Goal: Transaction & Acquisition: Book appointment/travel/reservation

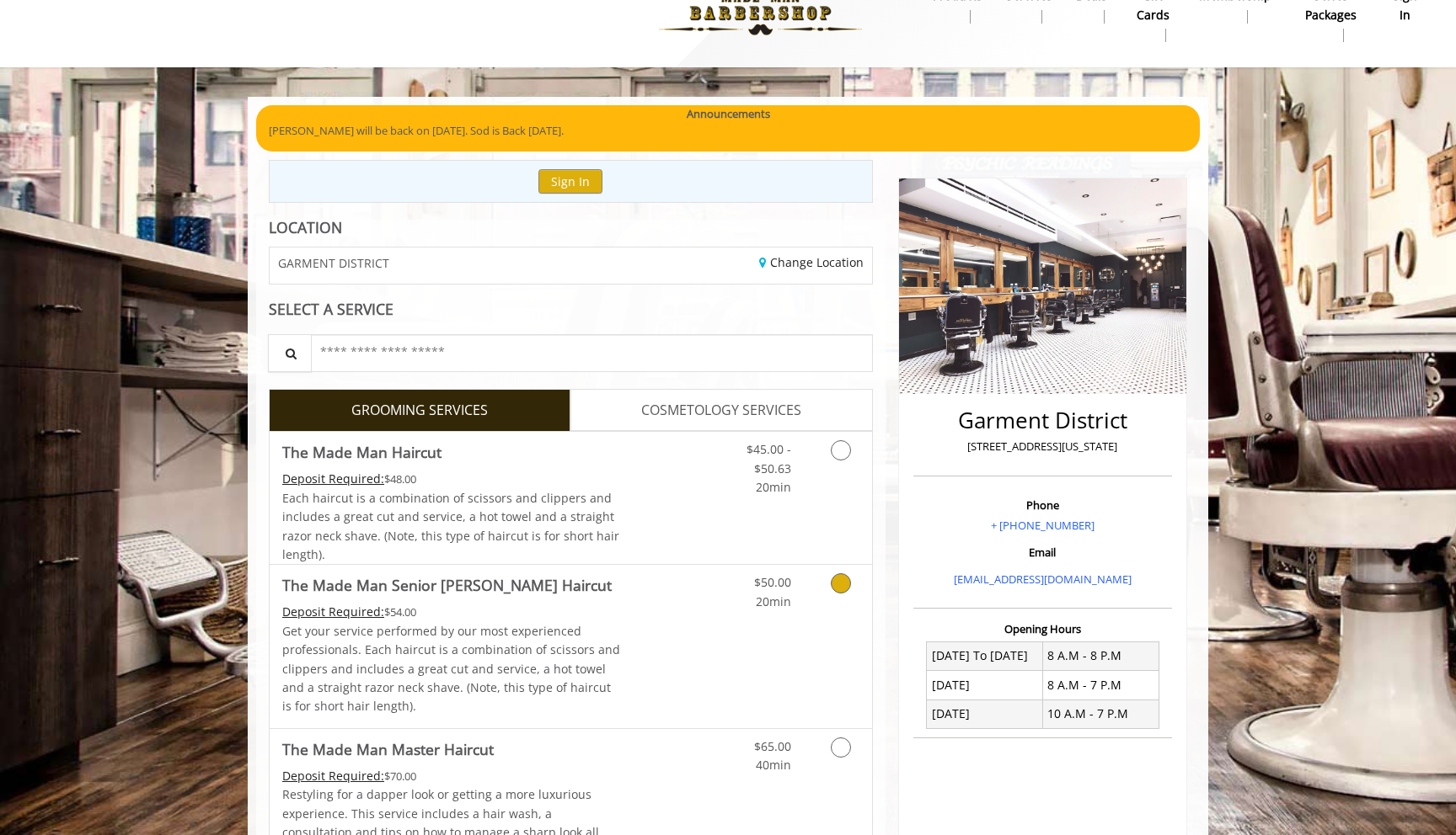
scroll to position [41, 0]
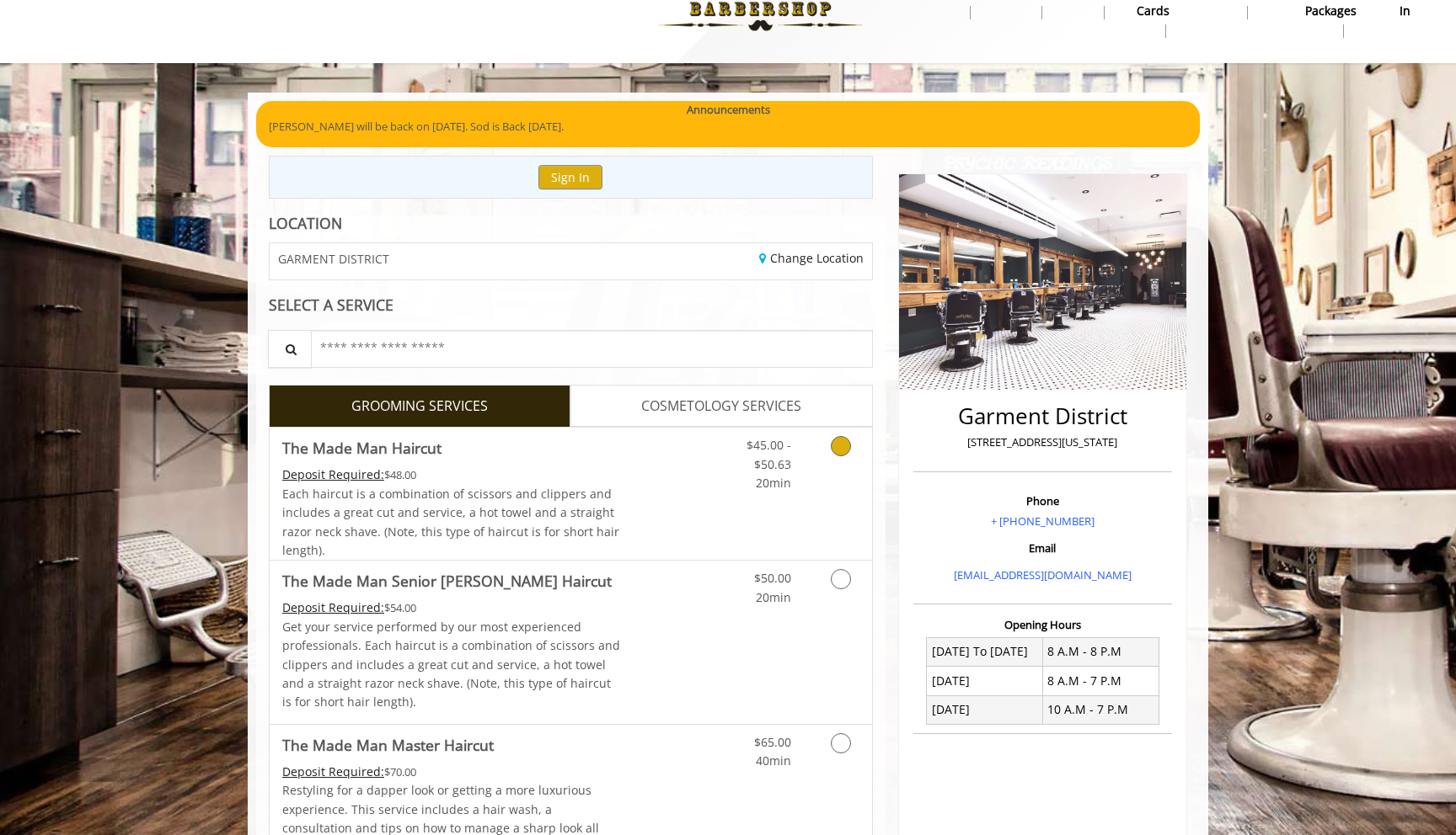
click at [826, 454] on link "Grooming services" at bounding box center [838, 461] width 43 height 65
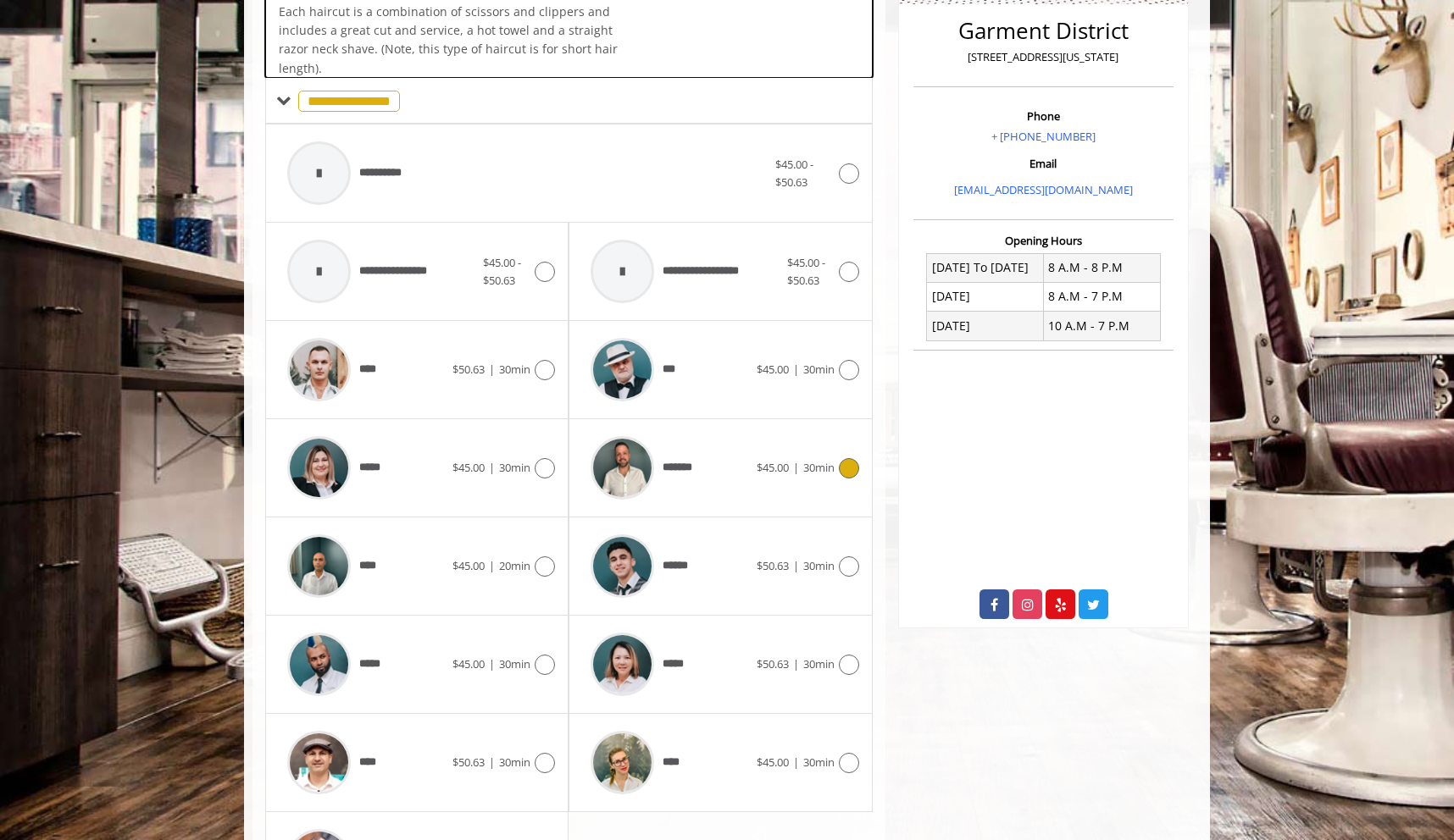
scroll to position [508, 0]
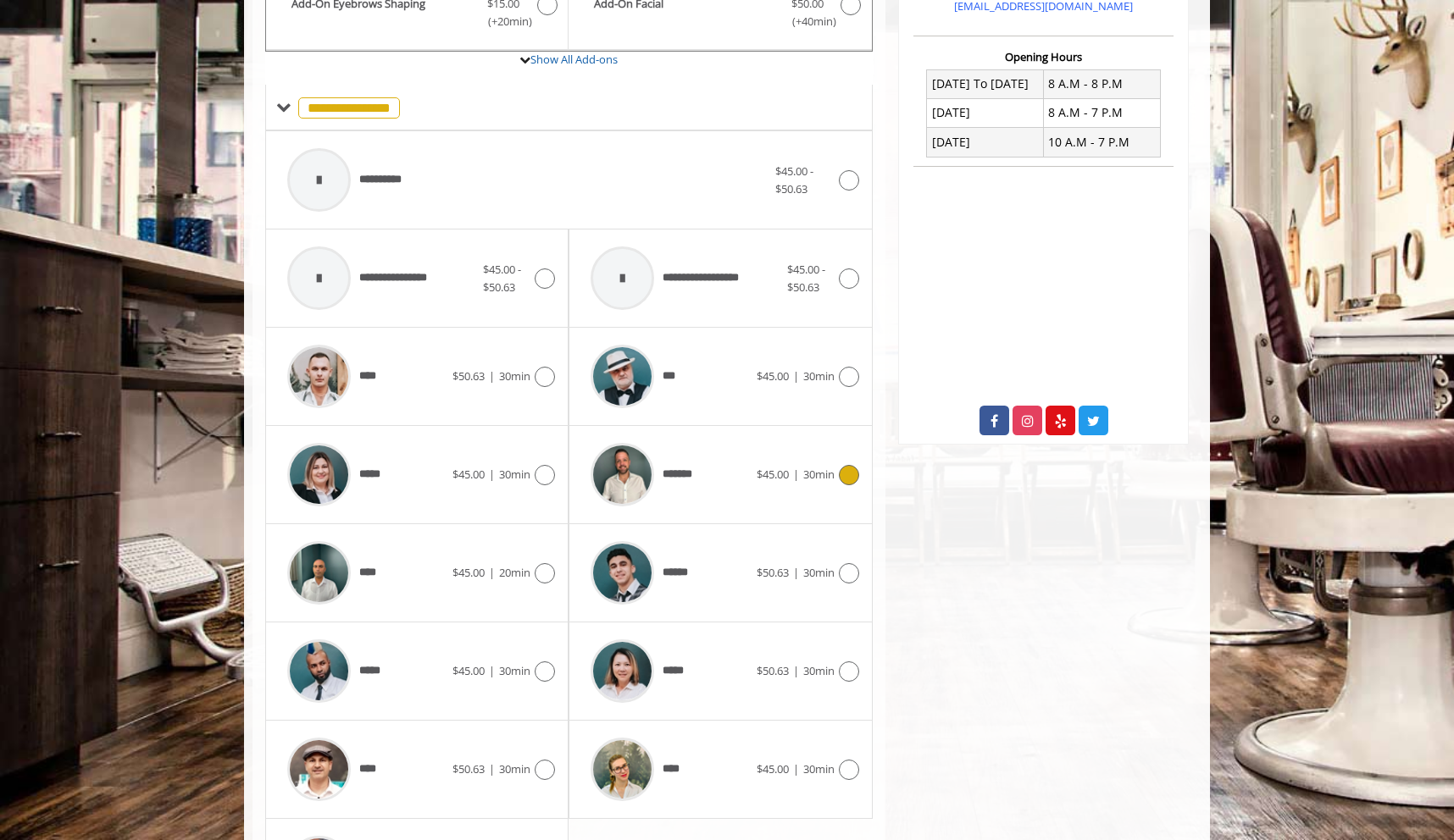
click at [835, 472] on div at bounding box center [847, 476] width 24 height 21
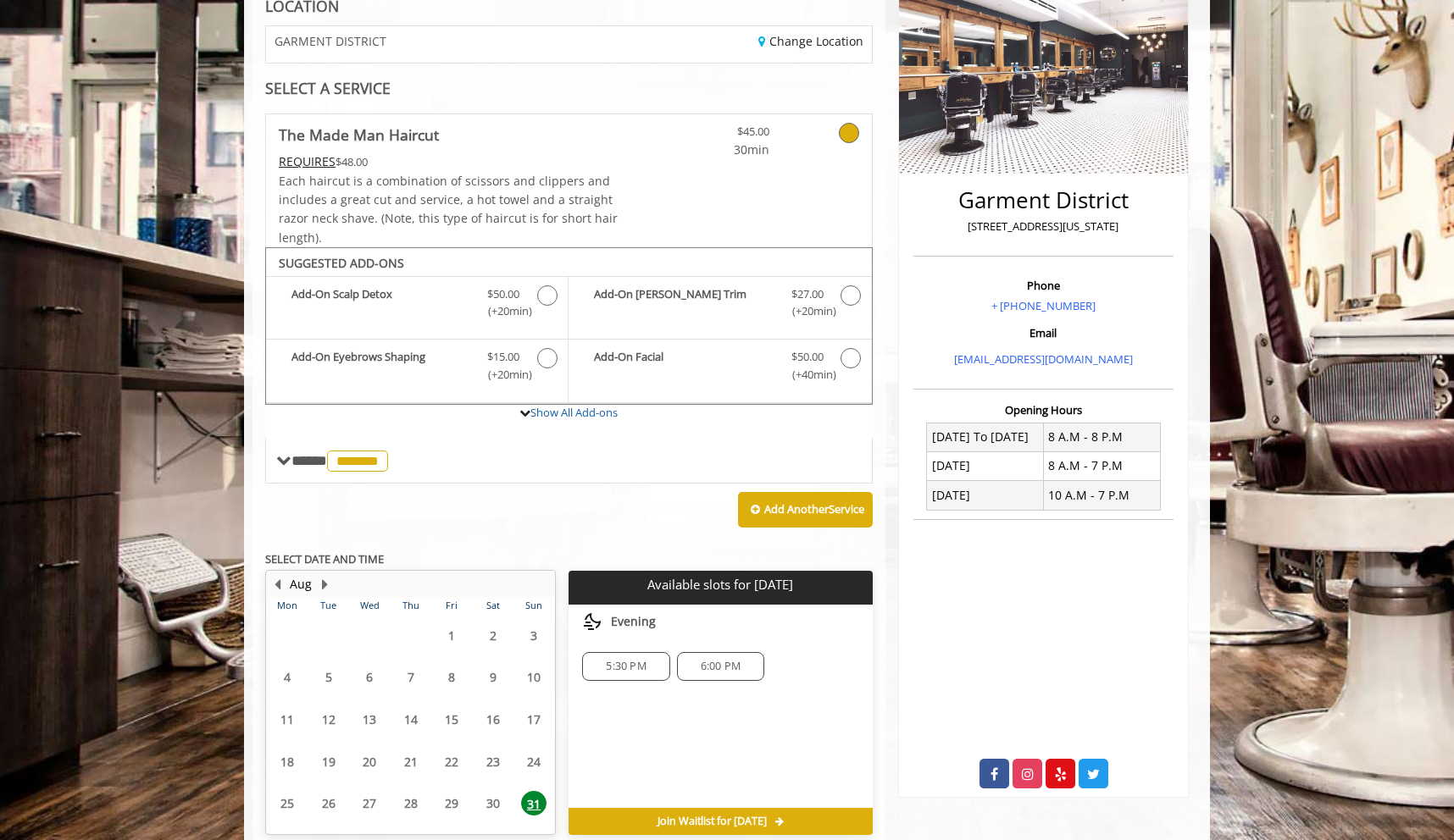
scroll to position [338, 0]
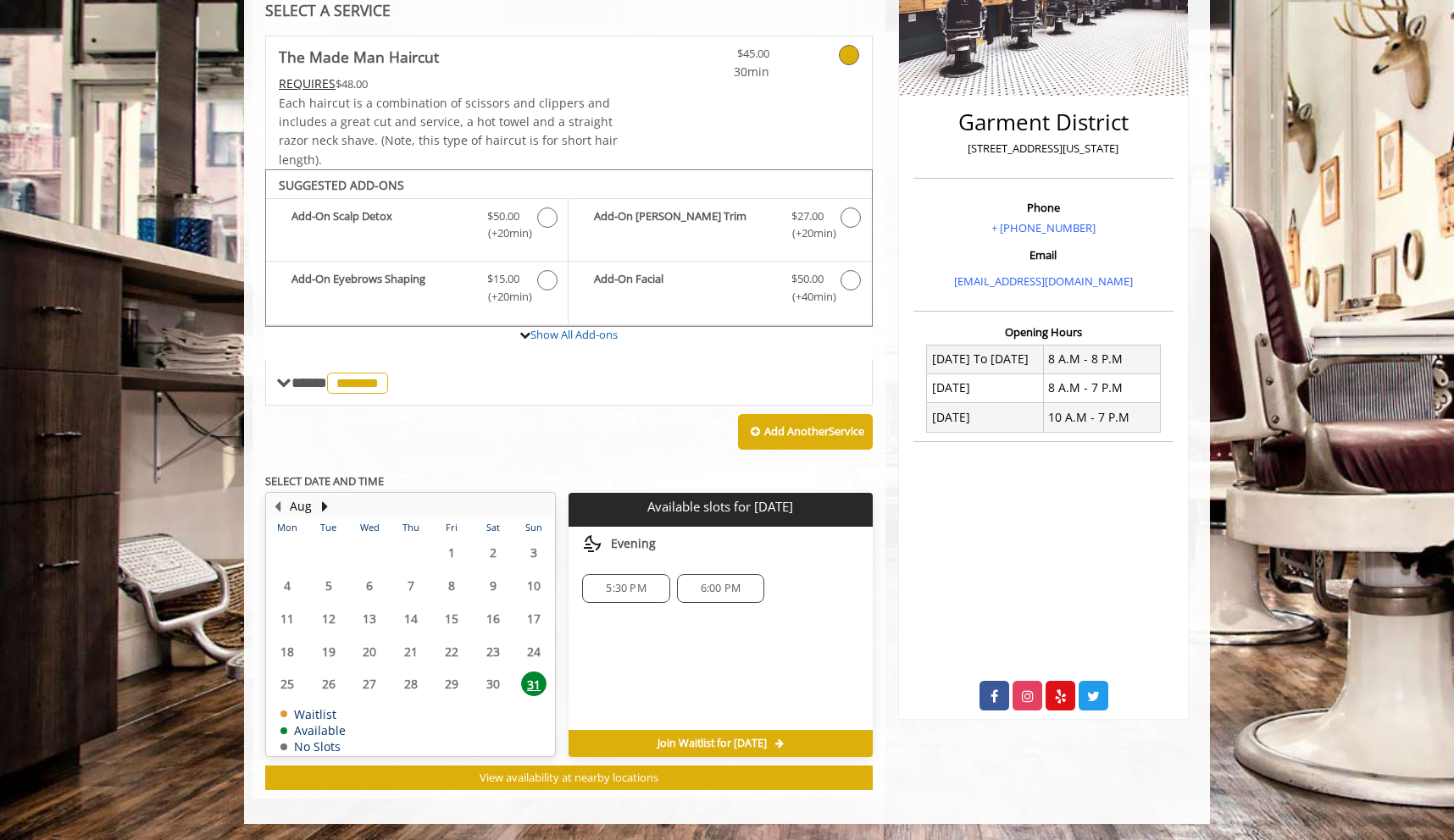
click at [714, 591] on span "6:00 PM" at bounding box center [721, 588] width 39 height 13
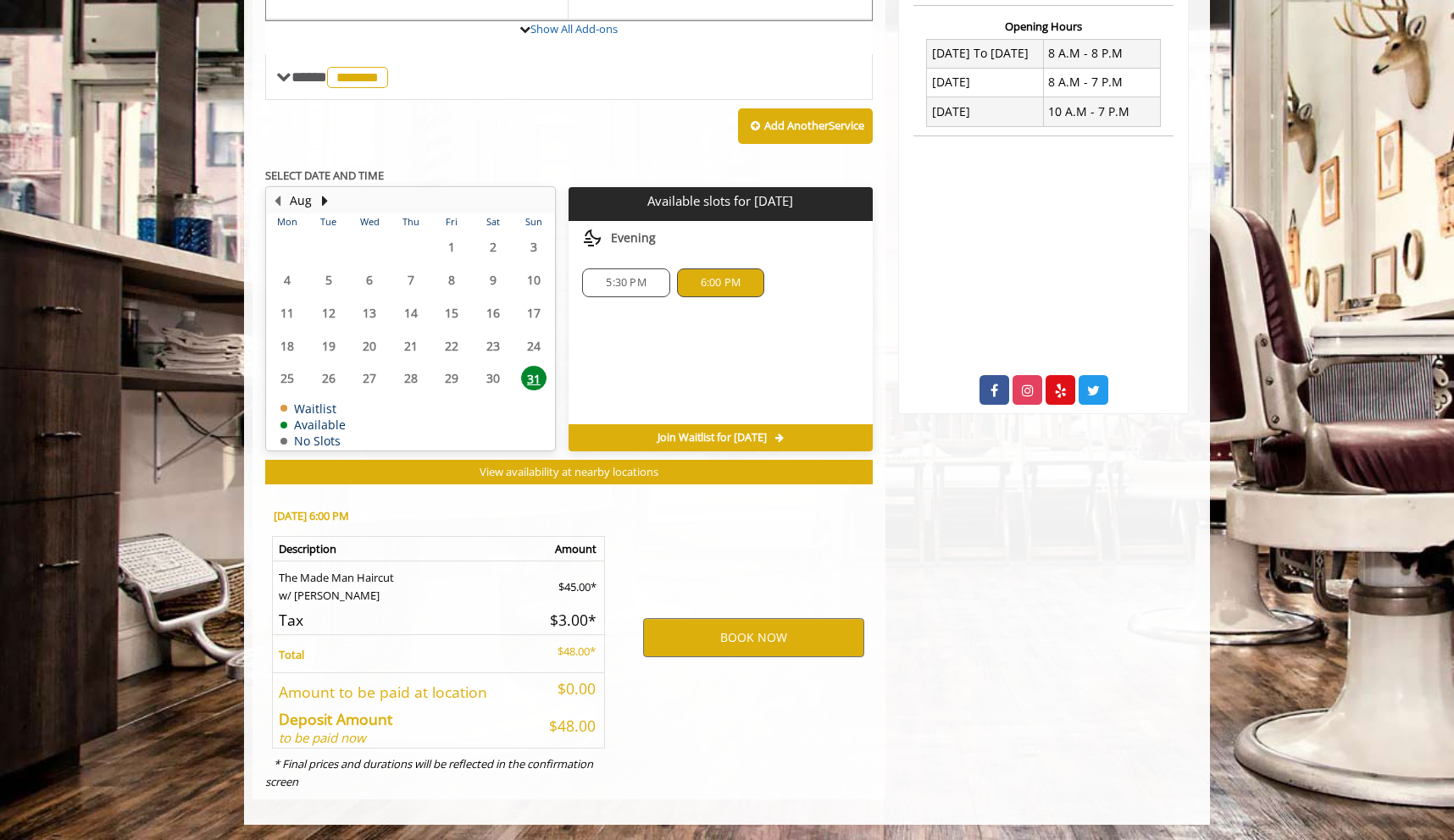
scroll to position [644, 0]
click at [763, 641] on button "BOOK NOW" at bounding box center [754, 638] width 222 height 39
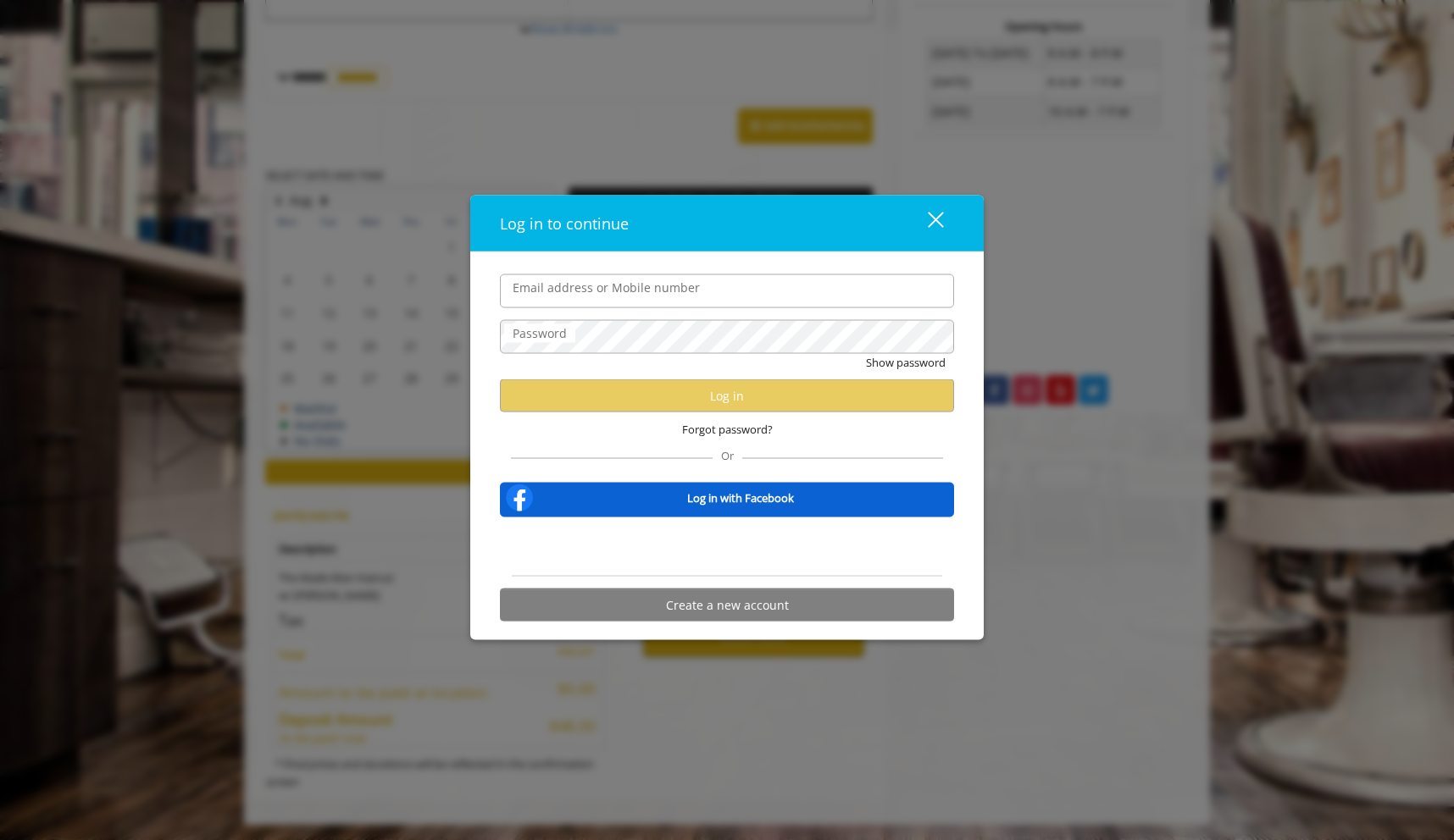
type input "**********"
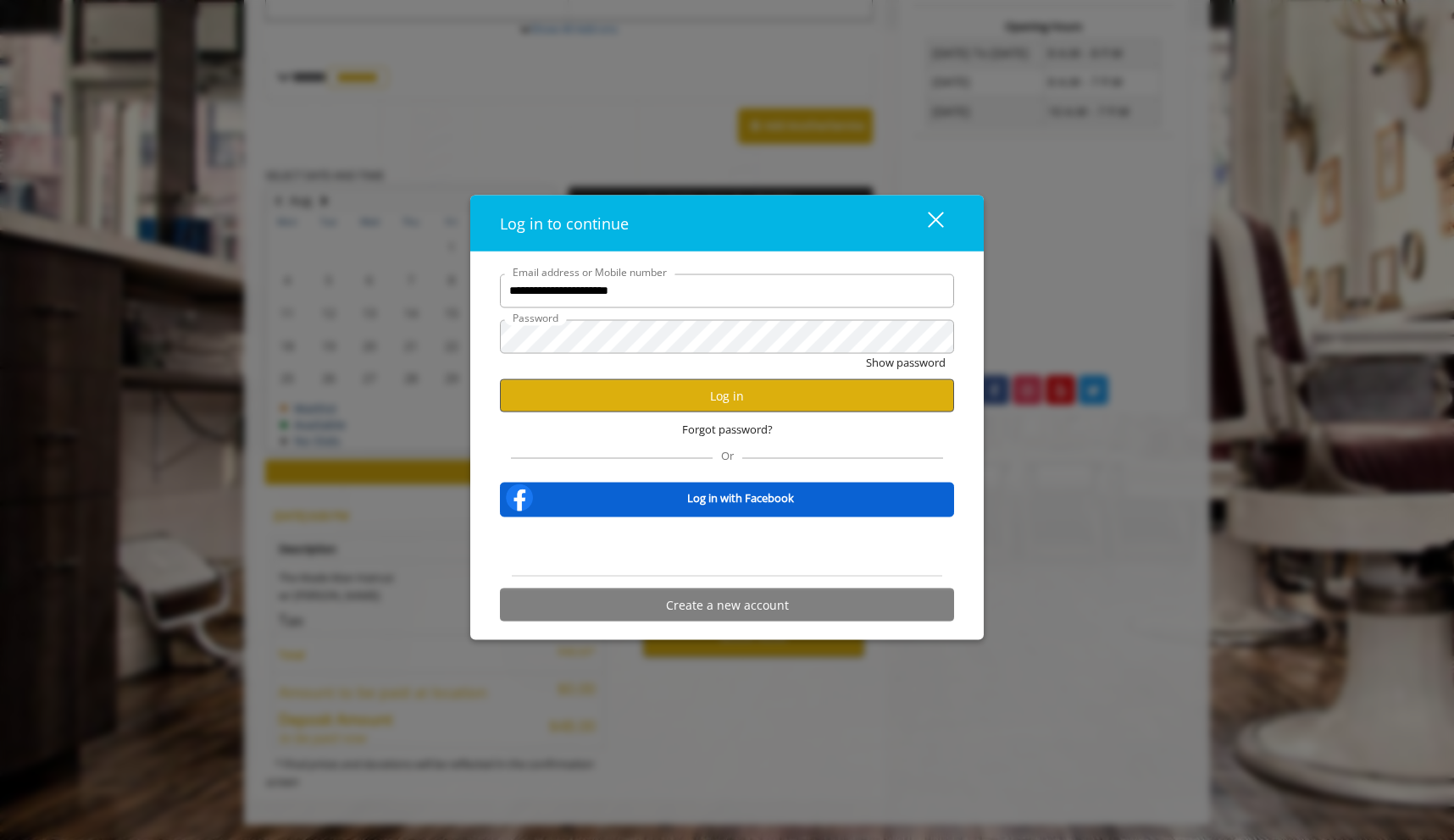
scroll to position [0, 0]
click at [800, 393] on button "Log in" at bounding box center [727, 395] width 454 height 33
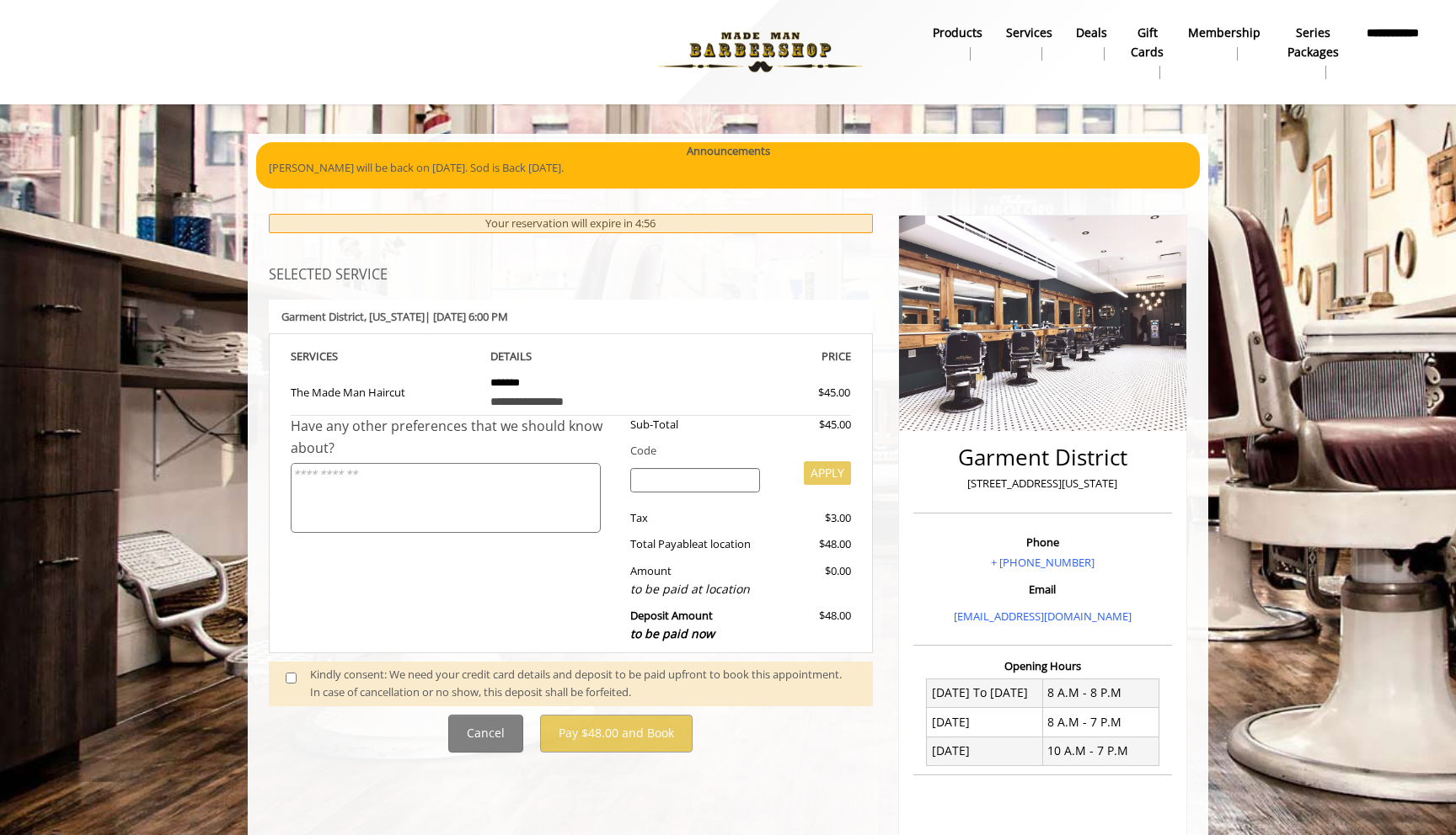
click at [300, 675] on span at bounding box center [297, 684] width 49 height 35
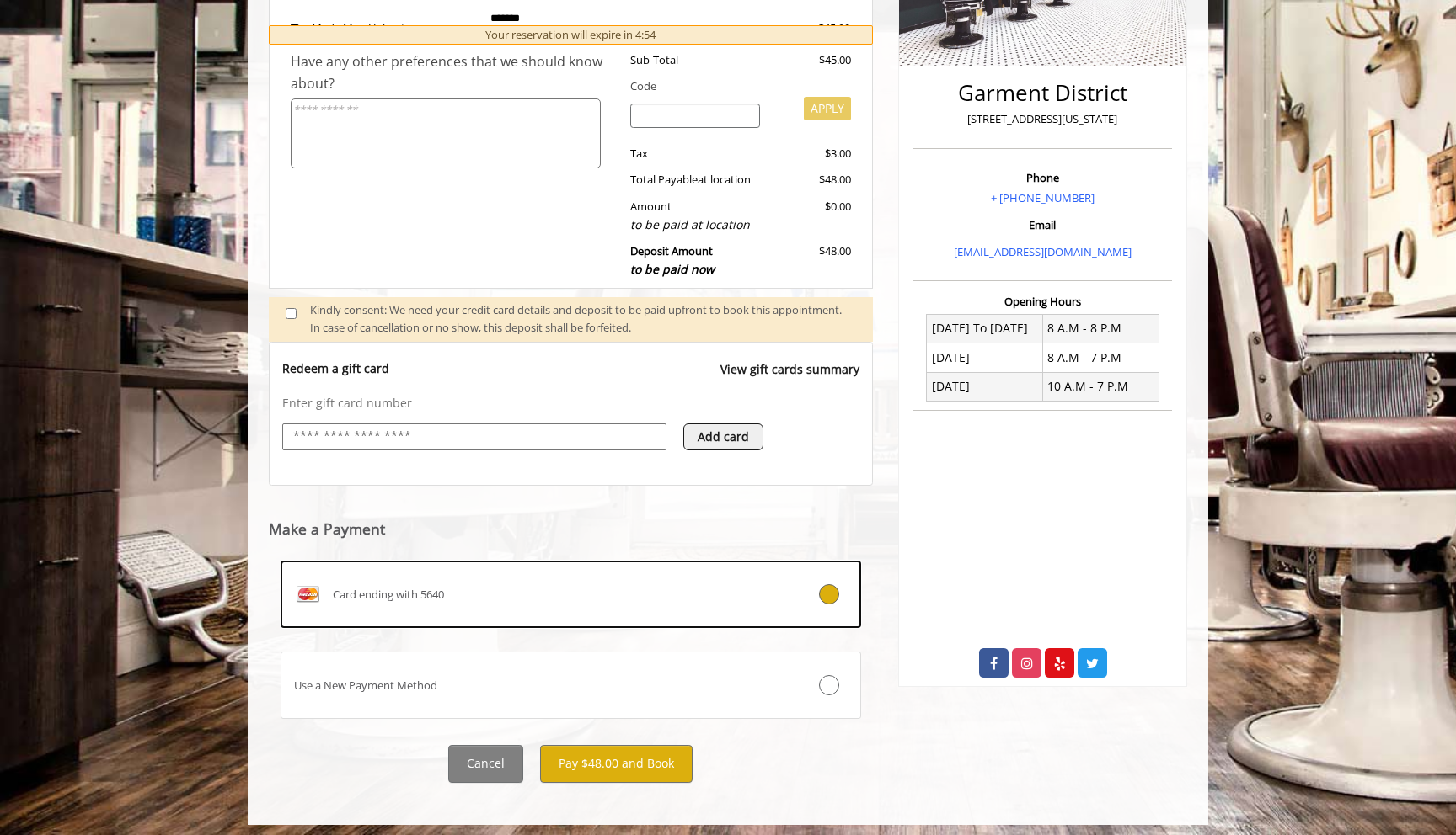
scroll to position [371, 0]
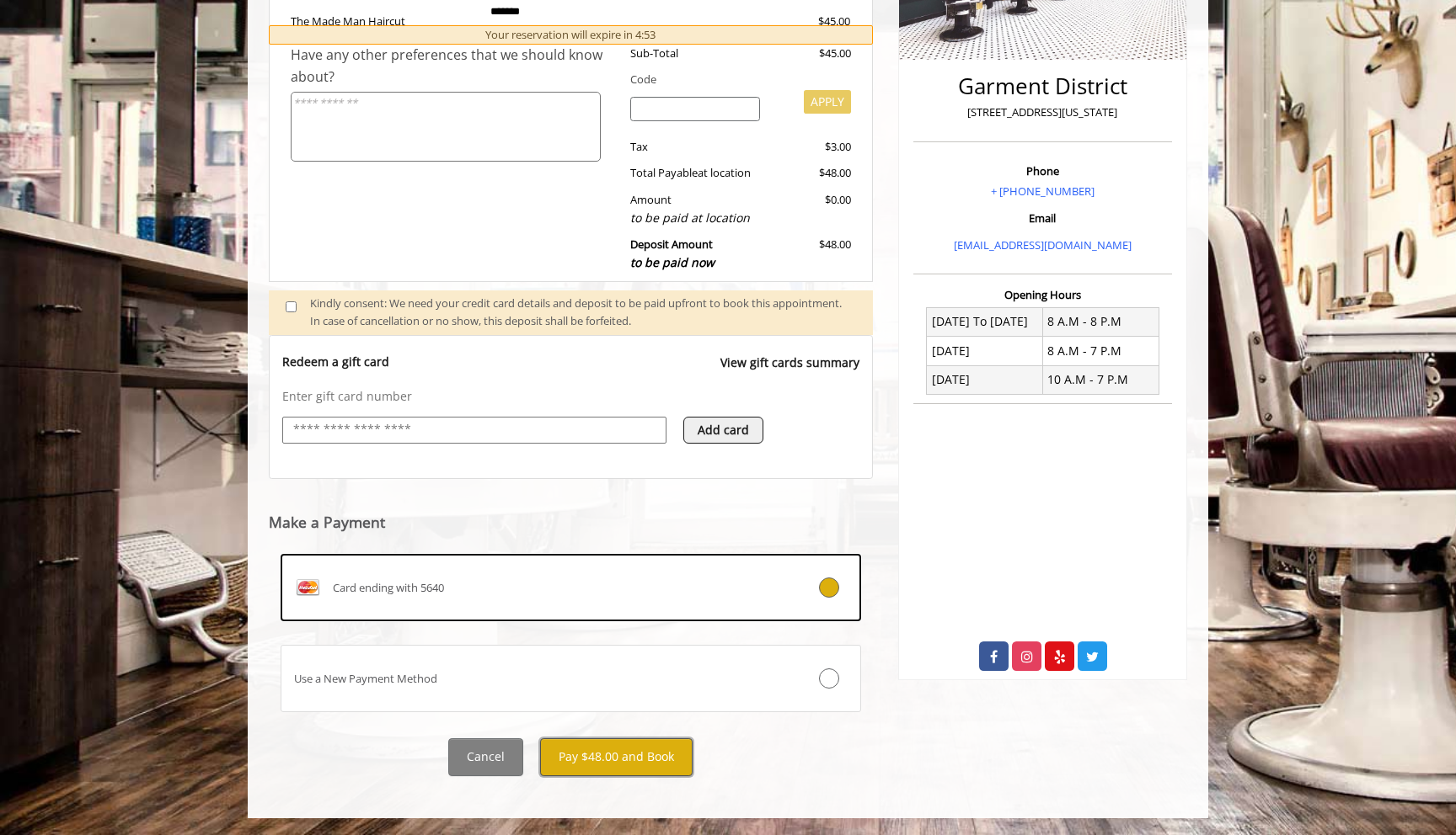
click at [637, 759] on button "Pay $48.00 and Book" at bounding box center [616, 758] width 152 height 38
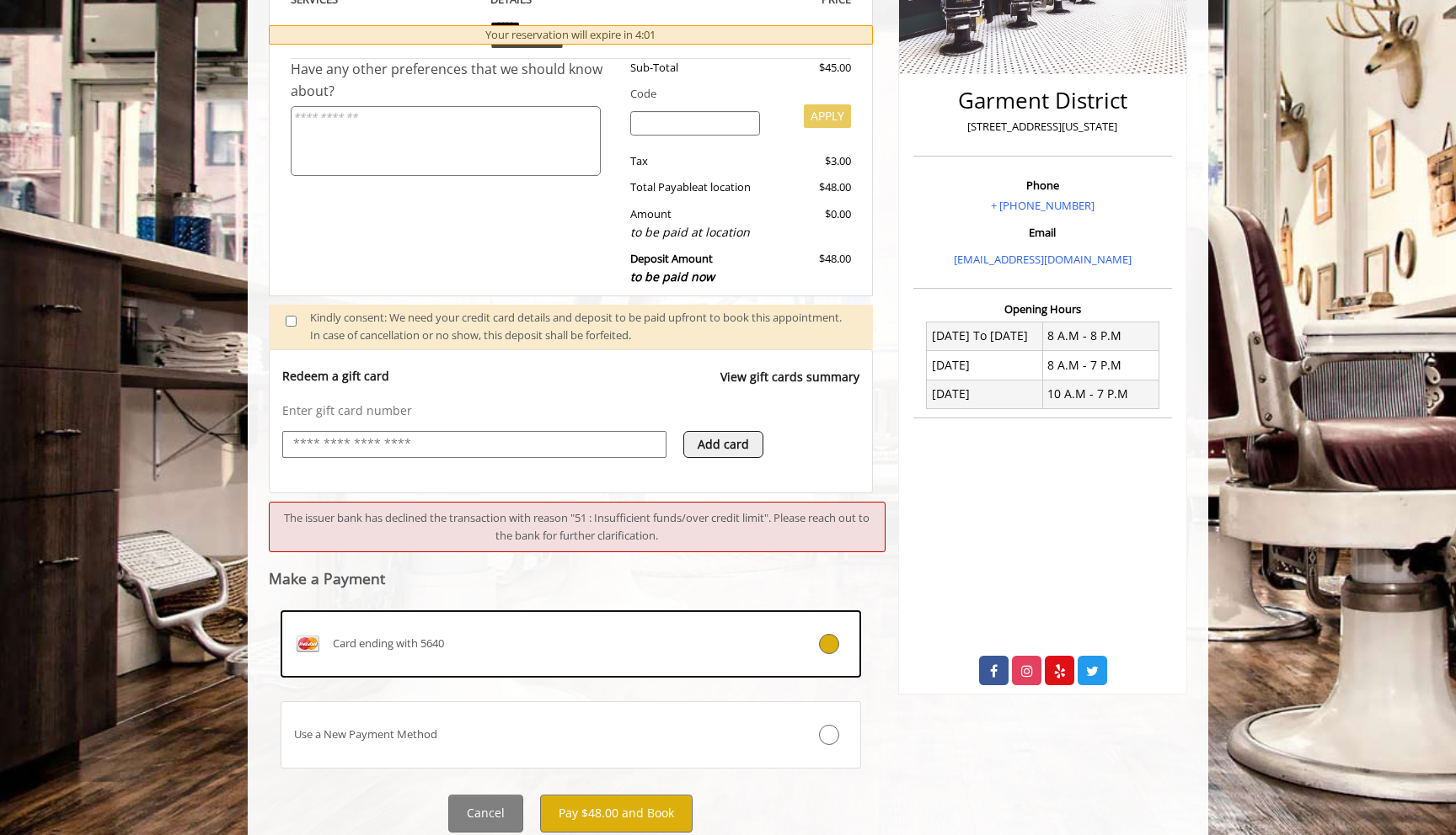
scroll to position [358, 0]
click at [627, 819] on button "Pay $48.00 and Book" at bounding box center [616, 813] width 152 height 38
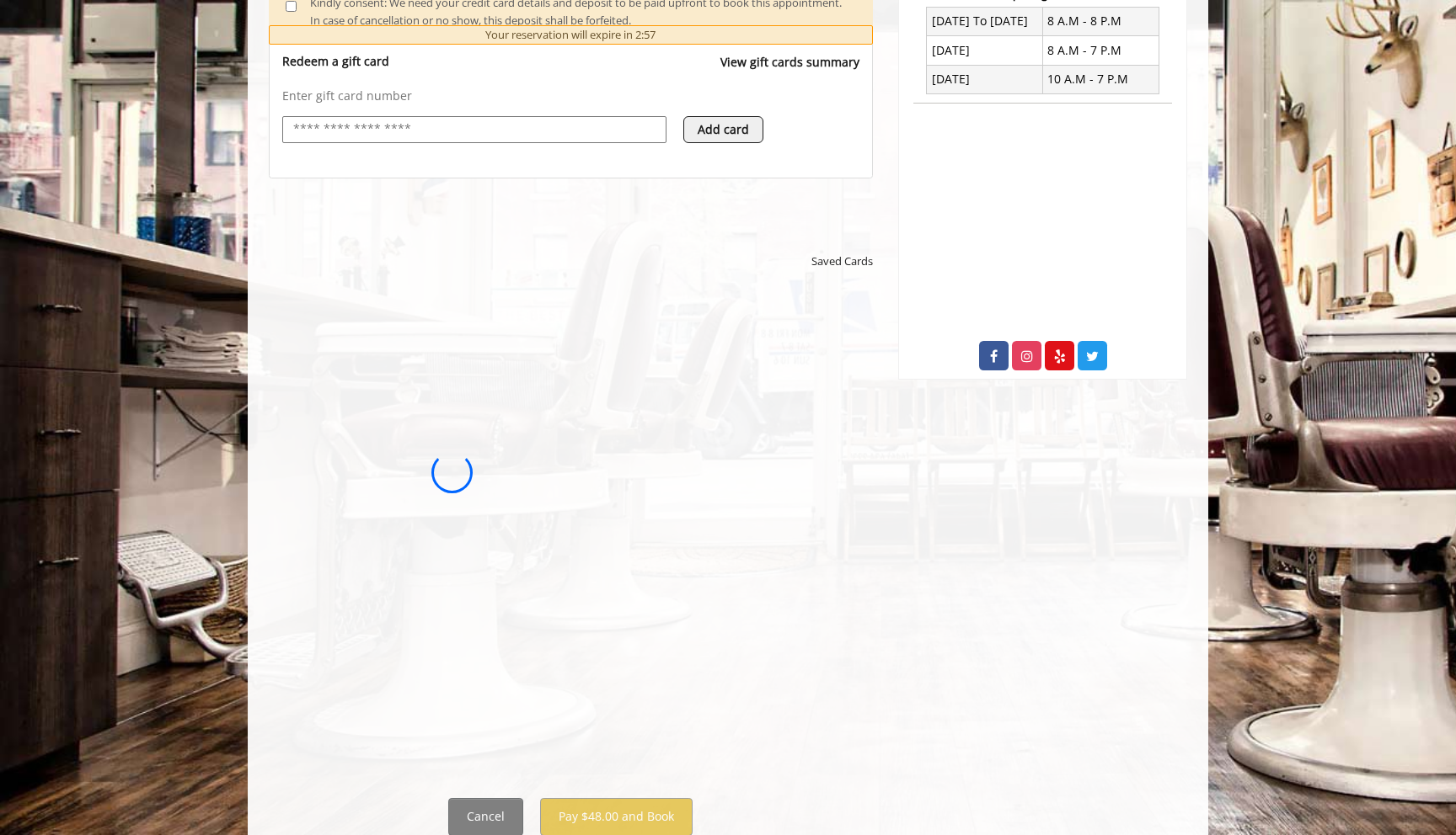
scroll to position [731, 0]
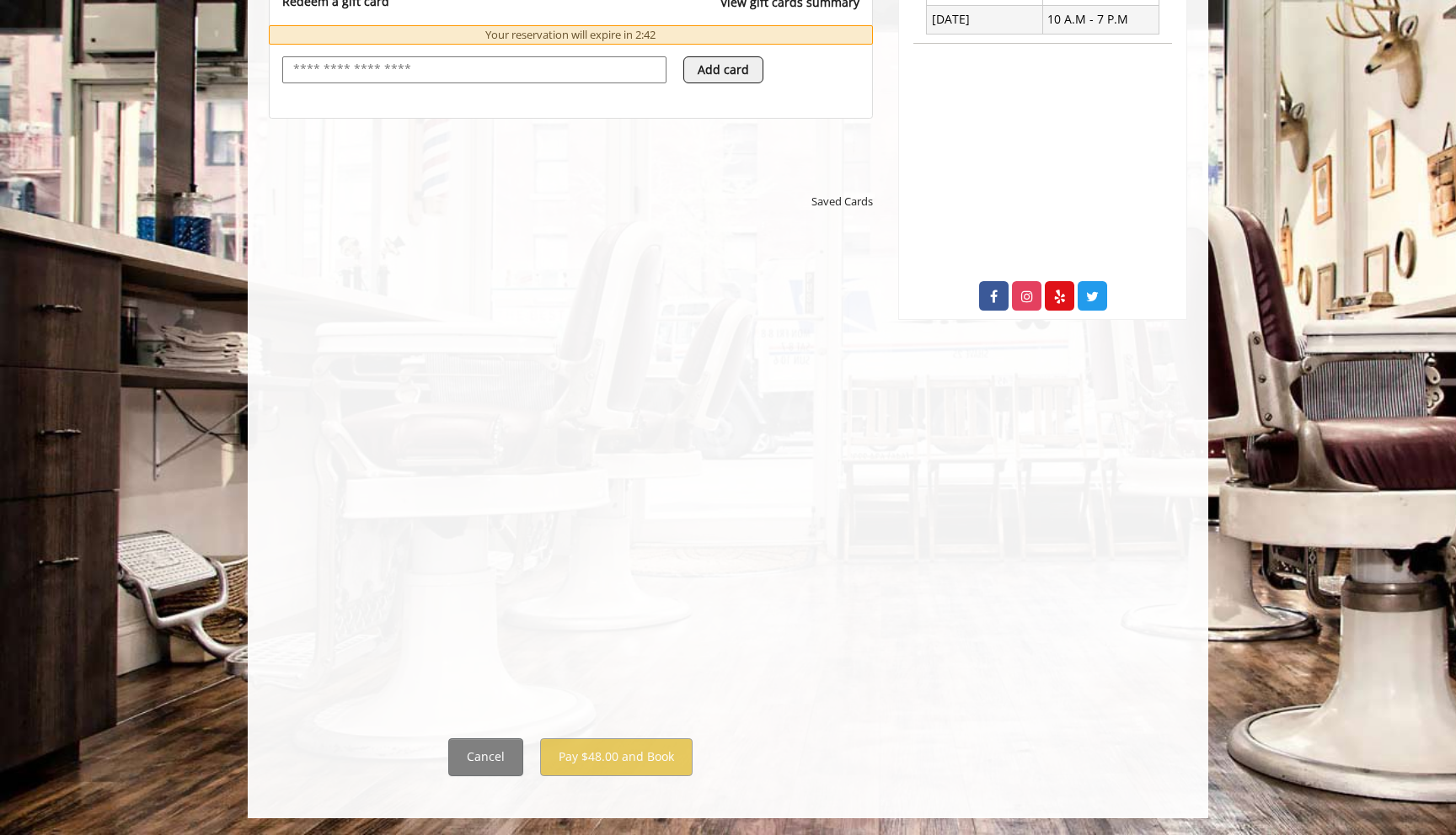
click at [618, 738] on div "**********" at bounding box center [570, 129] width 604 height 1294
